Goal: Navigation & Orientation: Go to known website

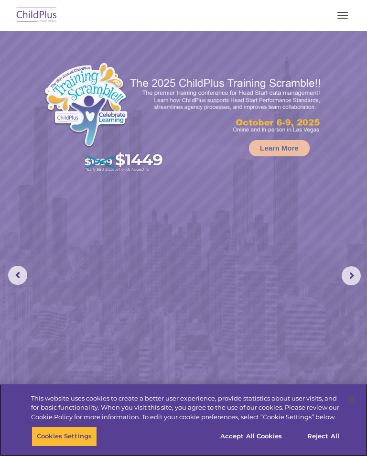
select select "MEDIUM"
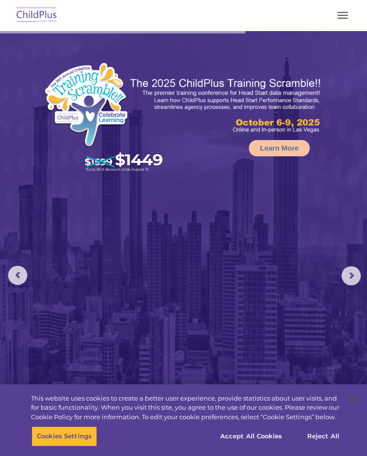
click at [350, 11] on button "button" at bounding box center [343, 15] width 20 height 15
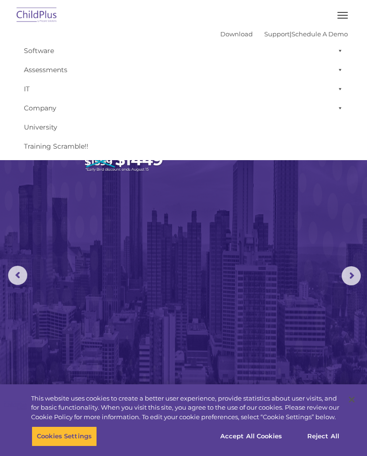
click at [228, 268] on img at bounding box center [183, 272] width 367 height 483
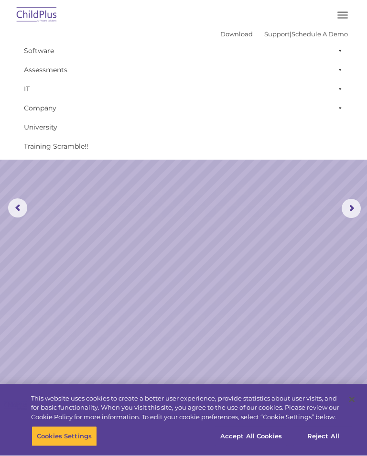
click at [353, 211] on rs-arrow at bounding box center [351, 208] width 19 height 19
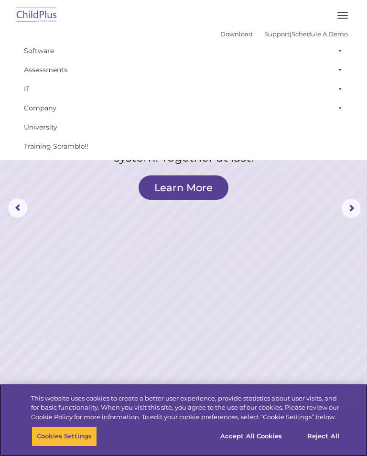
click at [257, 436] on button "Accept All Cookies" at bounding box center [251, 437] width 72 height 20
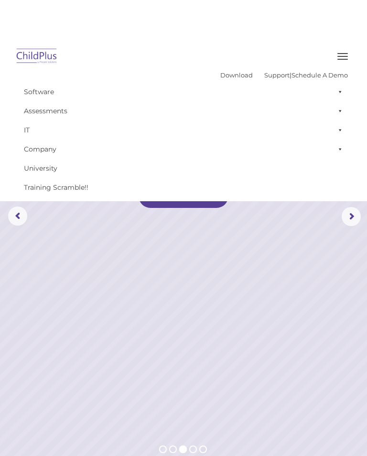
scroll to position [0, 0]
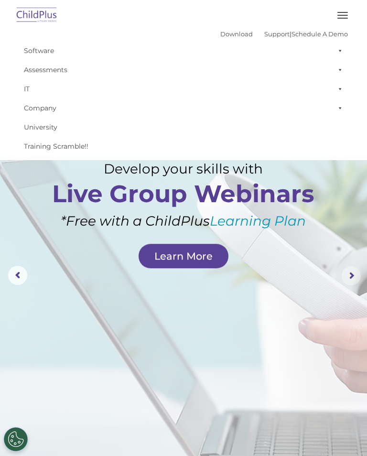
click at [350, 273] on rs-arrow at bounding box center [351, 275] width 19 height 19
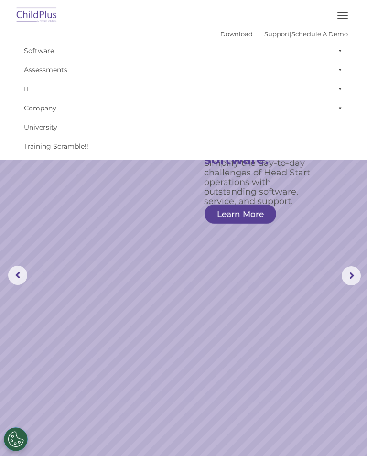
click at [350, 272] on rs-arrow at bounding box center [351, 275] width 19 height 19
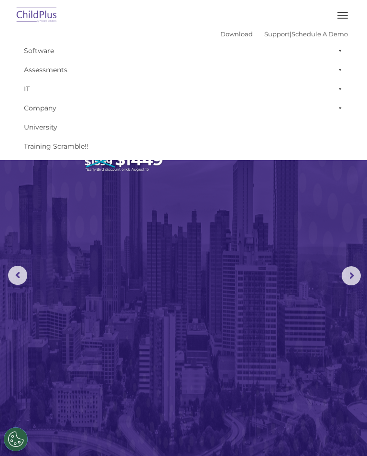
click at [342, 13] on button "button" at bounding box center [343, 15] width 20 height 15
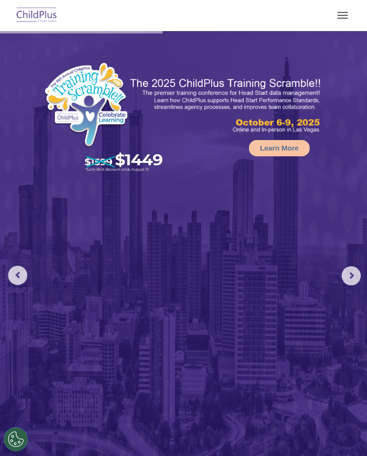
click at [355, 277] on rs-arrow at bounding box center [351, 275] width 19 height 19
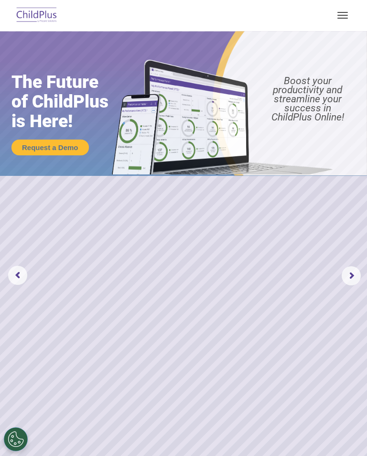
click at [354, 279] on rs-arrow at bounding box center [351, 275] width 19 height 19
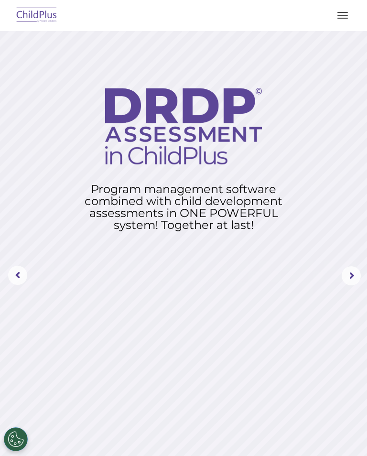
click at [351, 272] on rs-arrow at bounding box center [351, 275] width 19 height 19
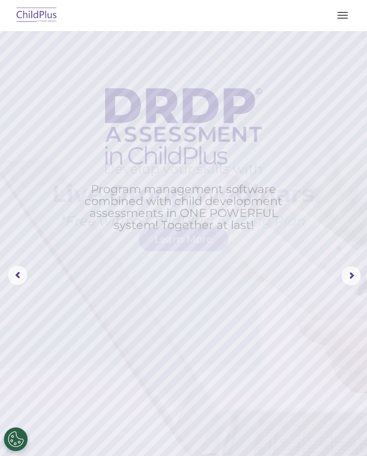
click at [356, 273] on rs-arrow at bounding box center [351, 275] width 19 height 19
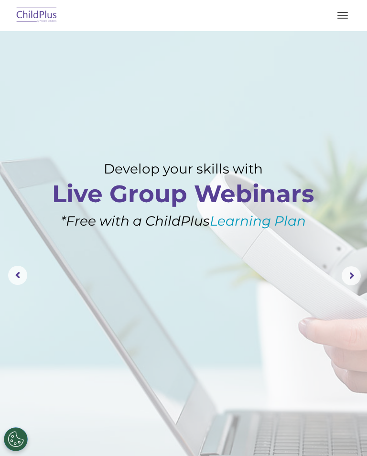
click at [346, 283] on rs-arrow at bounding box center [351, 275] width 19 height 19
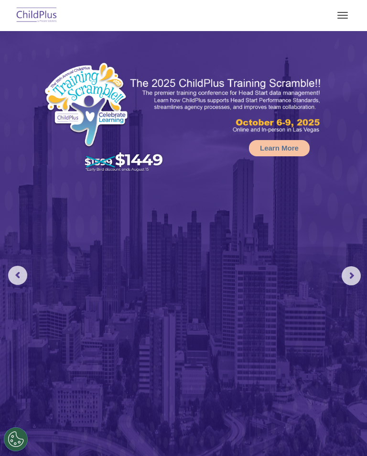
click at [352, 279] on rs-arrow at bounding box center [351, 275] width 19 height 19
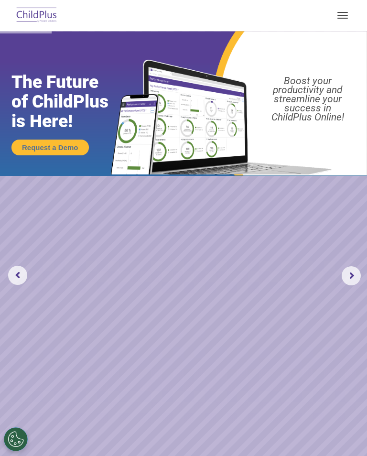
click at [36, 20] on img at bounding box center [36, 15] width 45 height 22
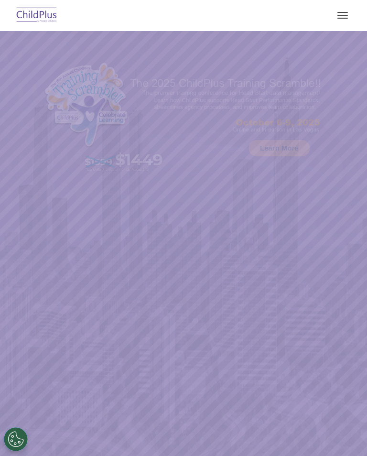
select select "MEDIUM"
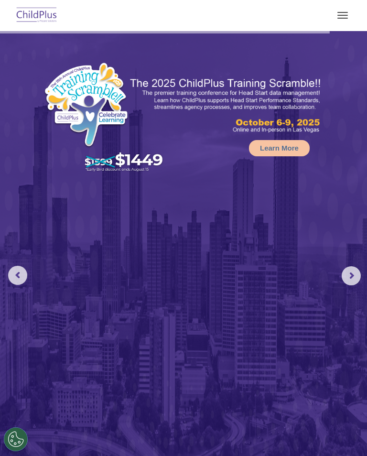
click at [346, 17] on button "button" at bounding box center [343, 15] width 20 height 15
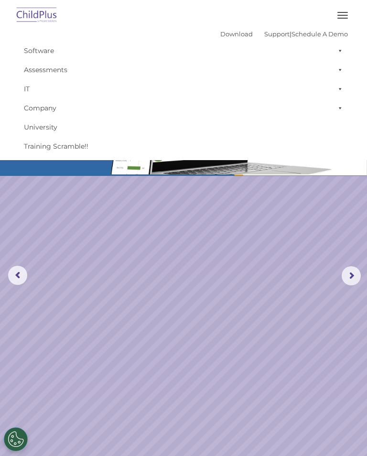
click at [347, 11] on button "button" at bounding box center [343, 15] width 20 height 15
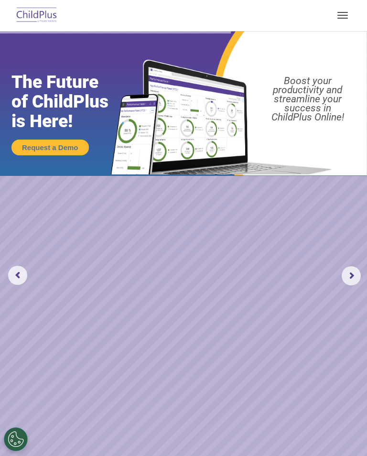
click at [46, 11] on img at bounding box center [36, 15] width 45 height 22
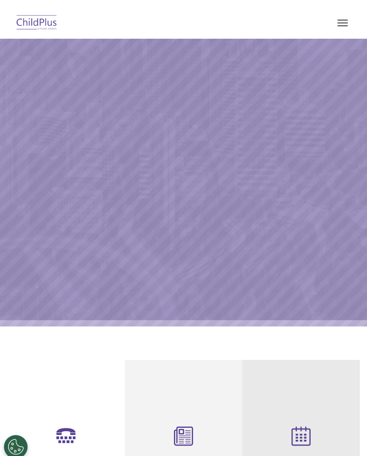
select select "MEDIUM"
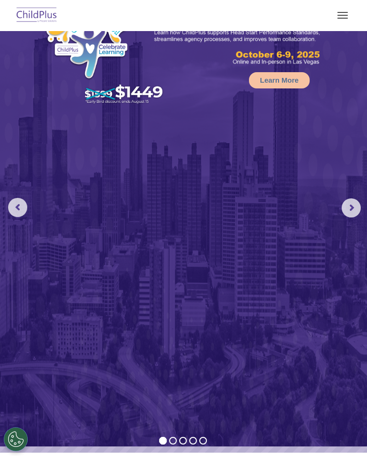
scroll to position [67, 0]
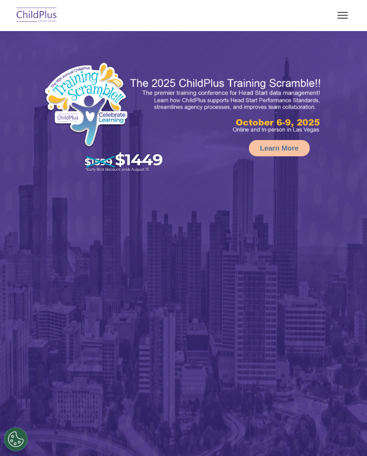
select select "MEDIUM"
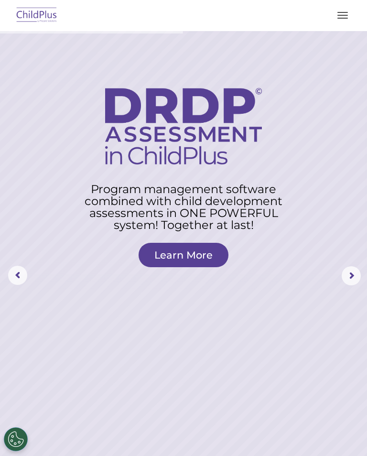
click at [339, 11] on button "button" at bounding box center [343, 15] width 20 height 15
